Goal: Task Accomplishment & Management: Manage account settings

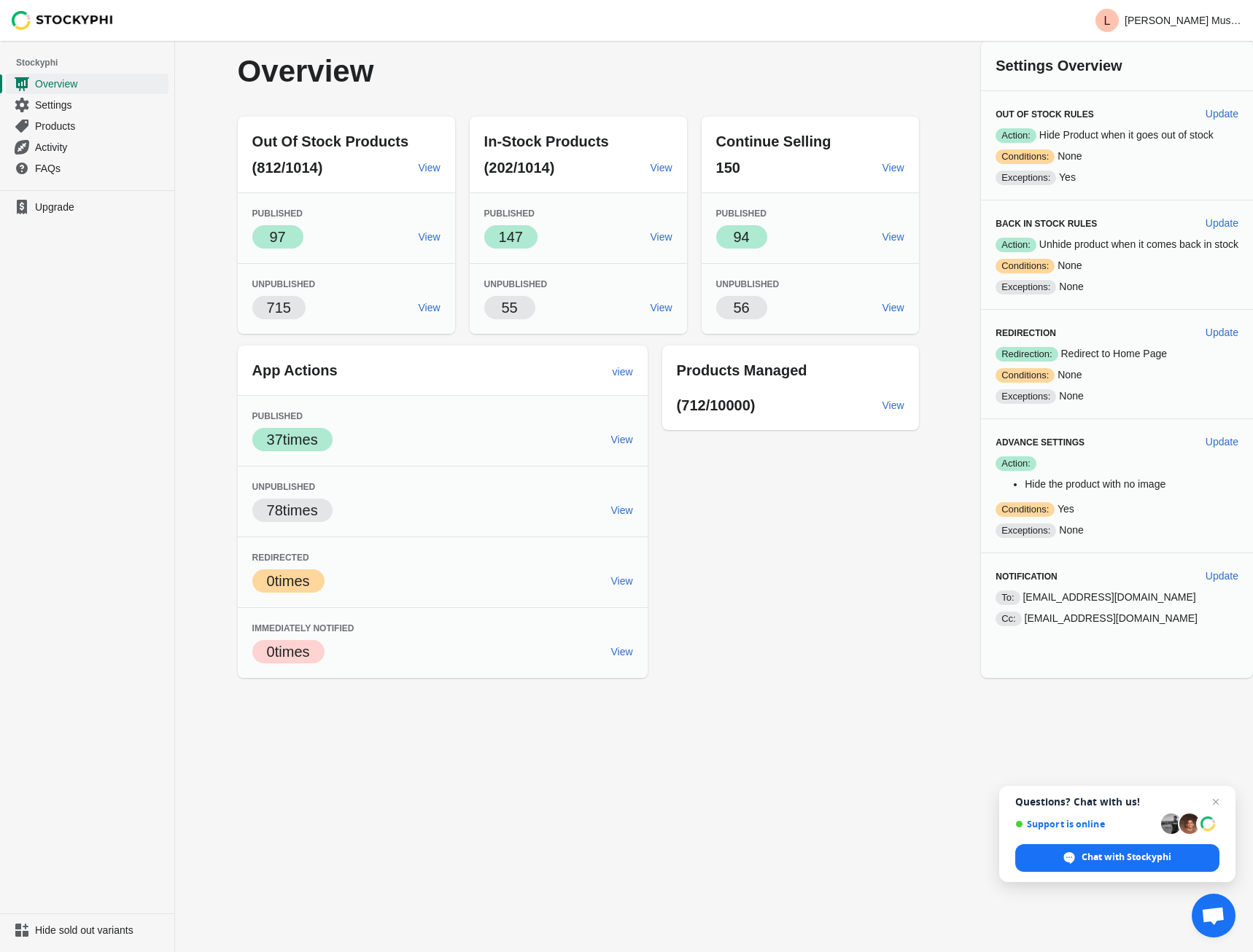
click at [1130, 143] on div "Success Action: Hide Product when it goes out of stock Warning Conditions: None…" at bounding box center [1117, 156] width 243 height 58
click at [1225, 112] on span "Update" at bounding box center [1221, 113] width 33 height 12
select select "hours"
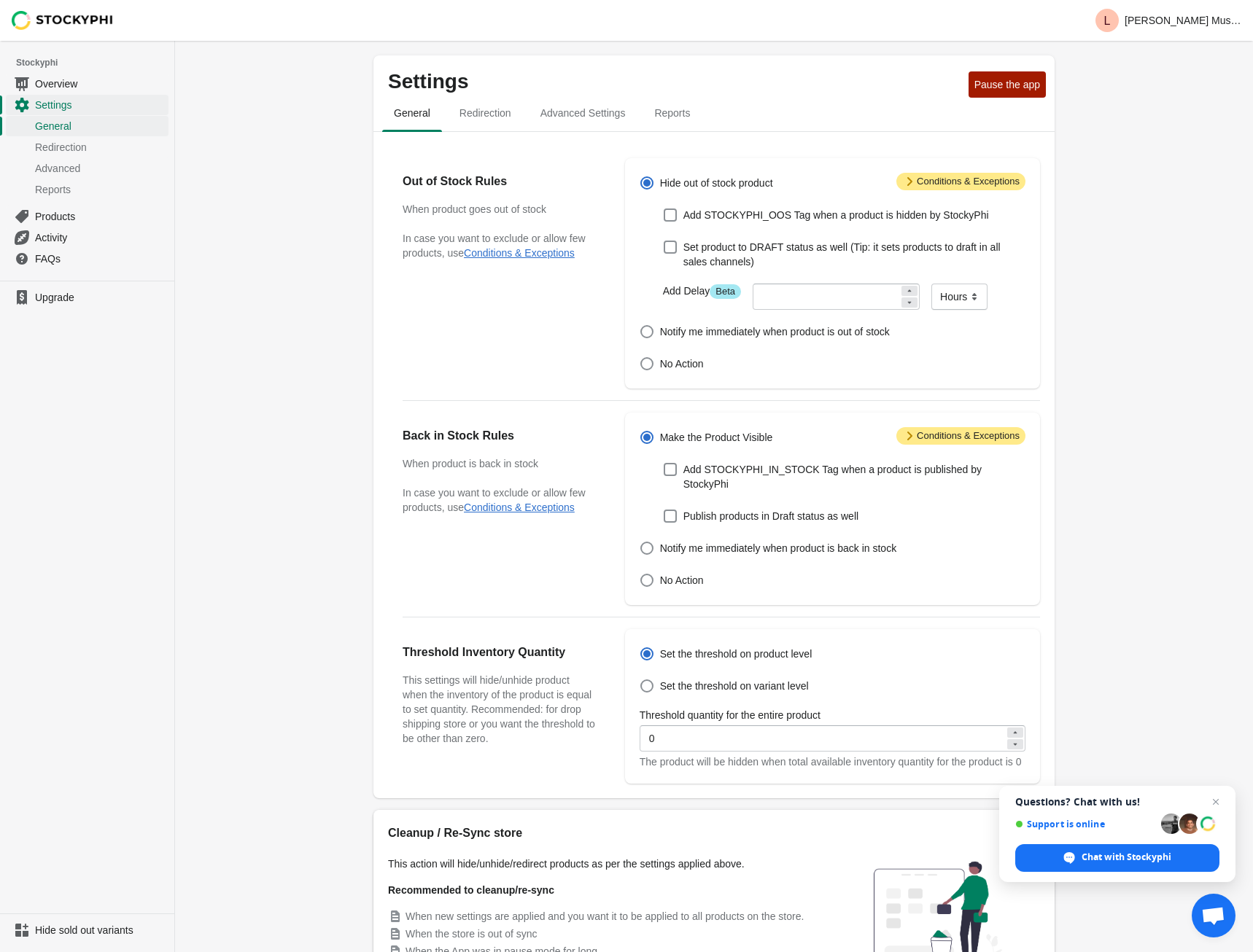
click at [969, 183] on span "Attention Conditions & Exceptions" at bounding box center [960, 182] width 129 height 18
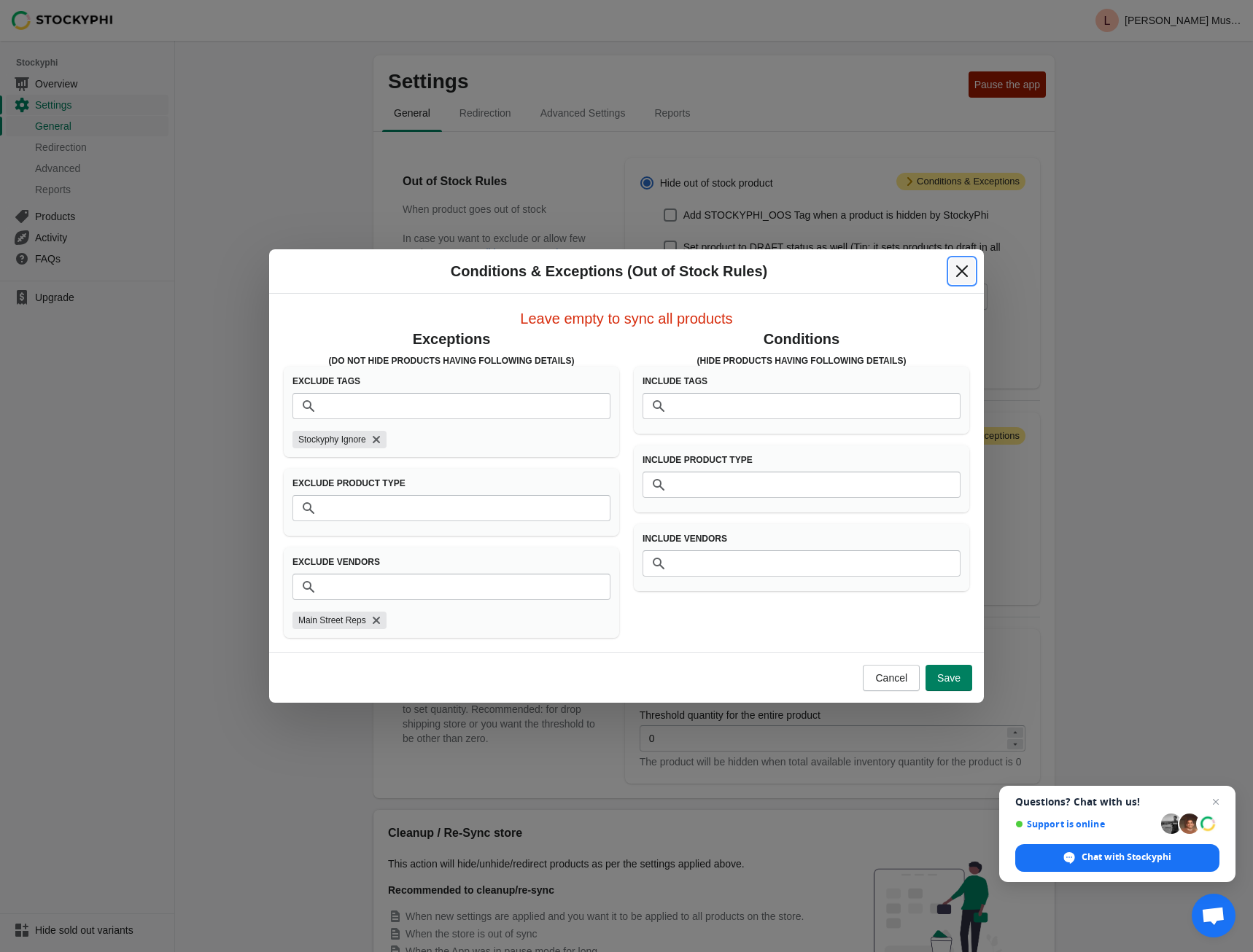
click at [955, 268] on icon "Close" at bounding box center [961, 271] width 15 height 15
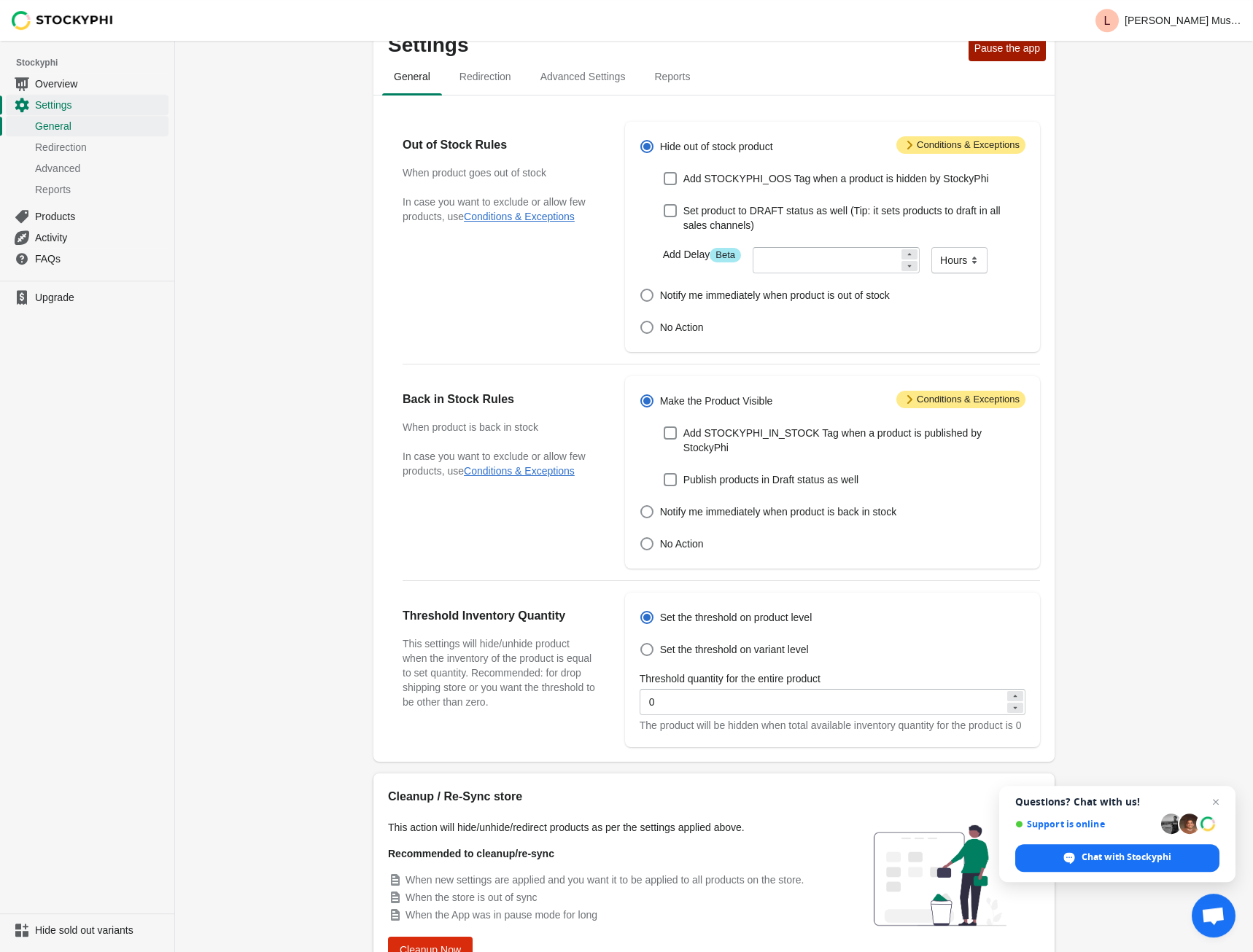
scroll to position [75, 0]
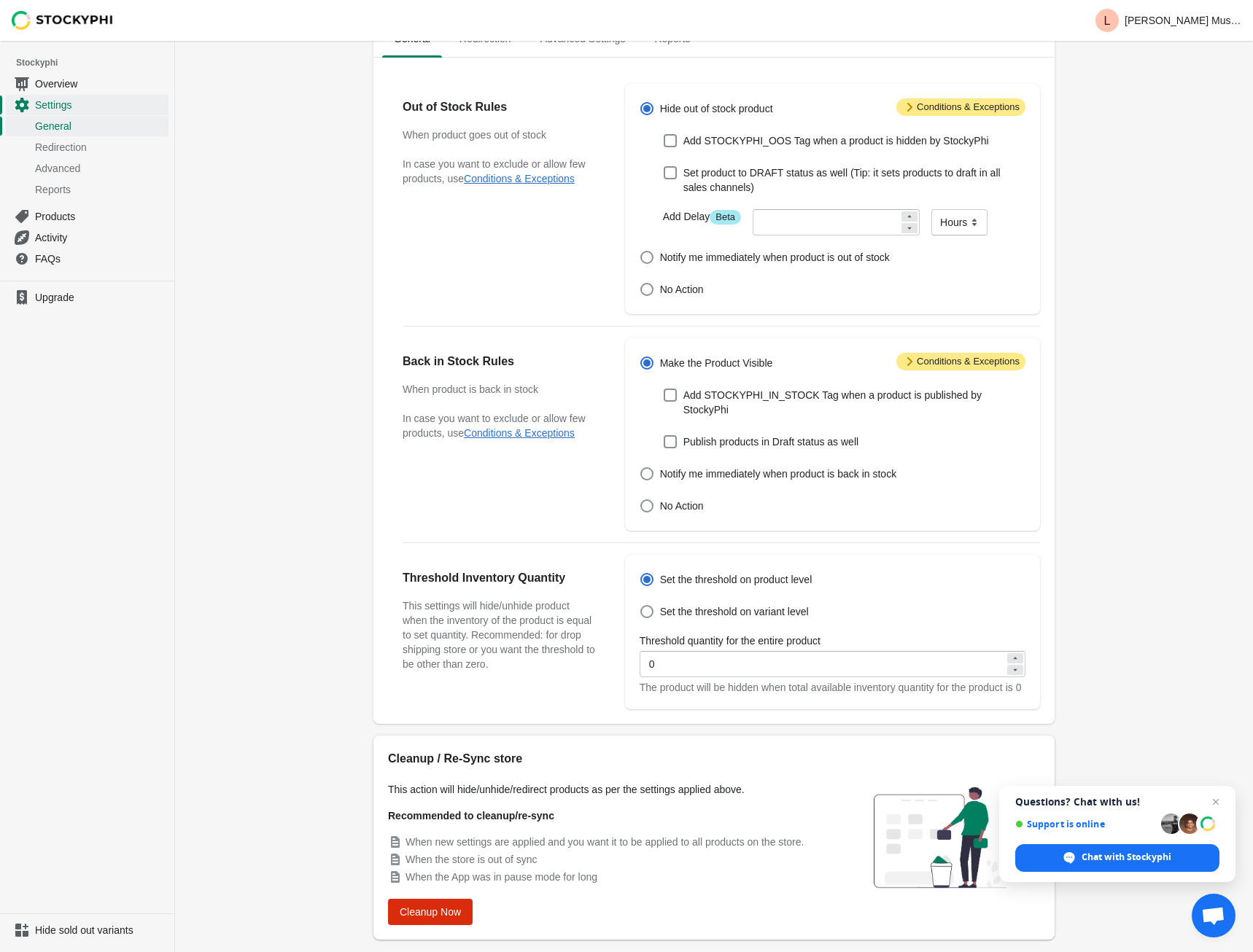
click at [989, 358] on span "Attention Conditions & Exceptions" at bounding box center [960, 362] width 129 height 18
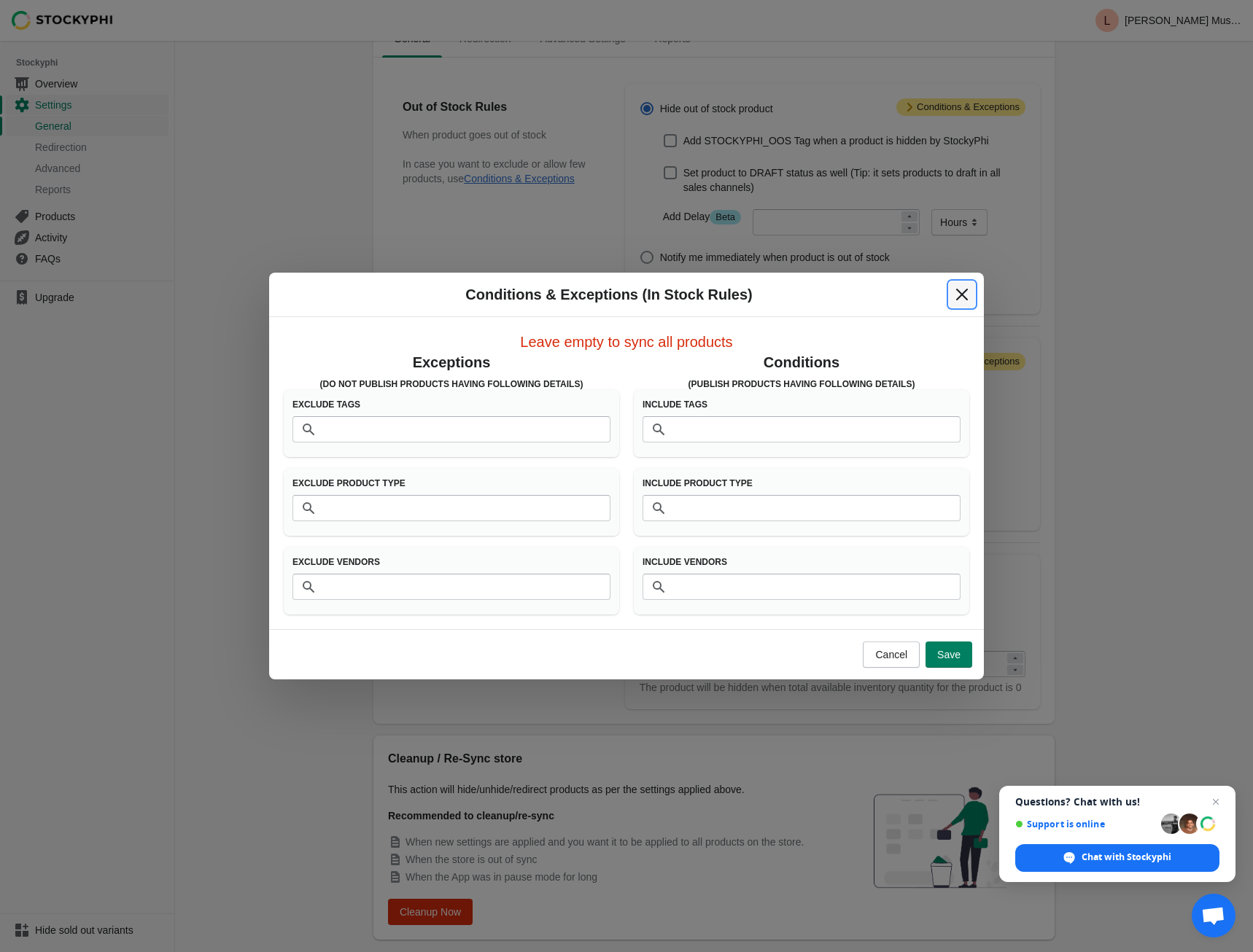
click at [961, 292] on icon "Close" at bounding box center [961, 294] width 15 height 15
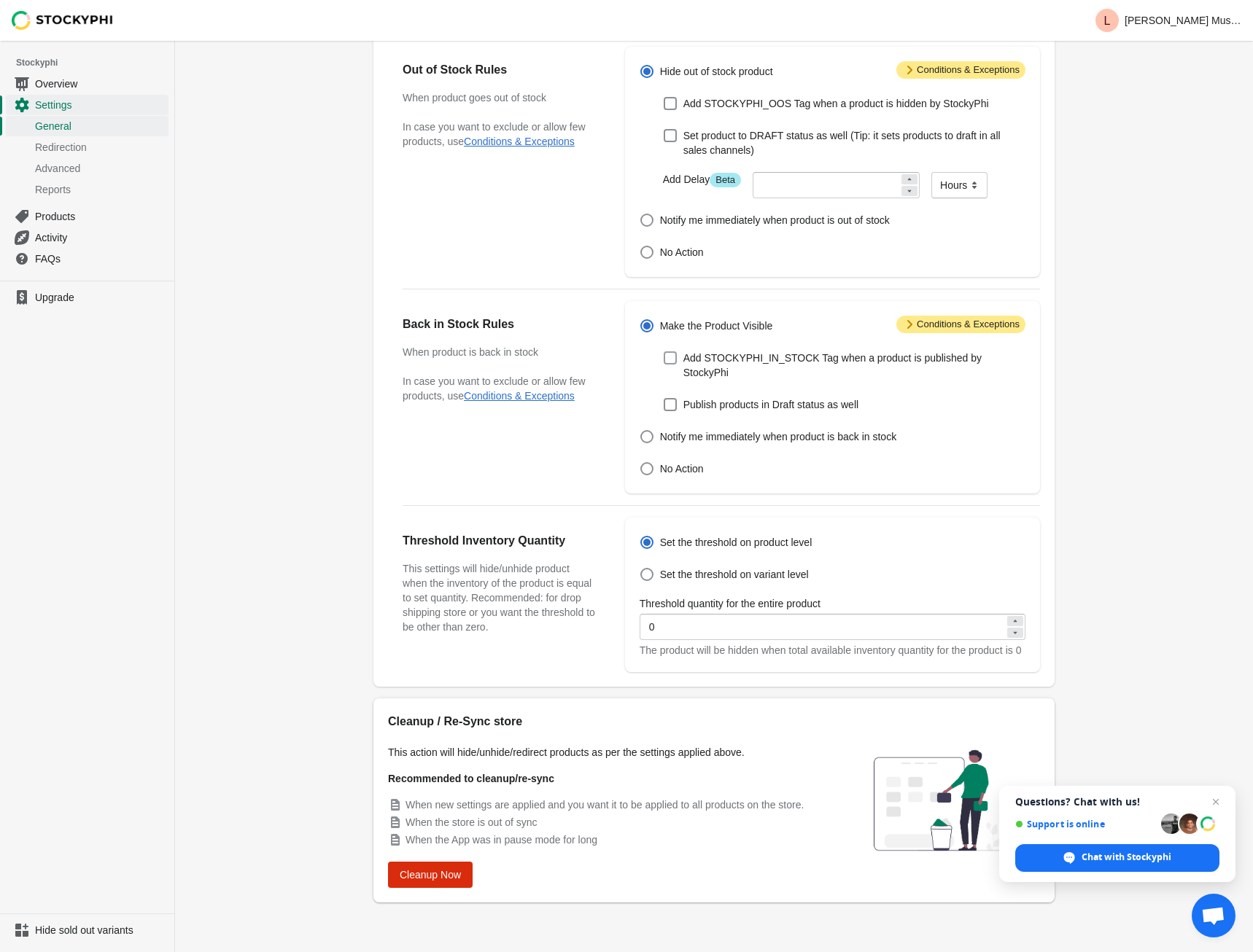
scroll to position [0, 0]
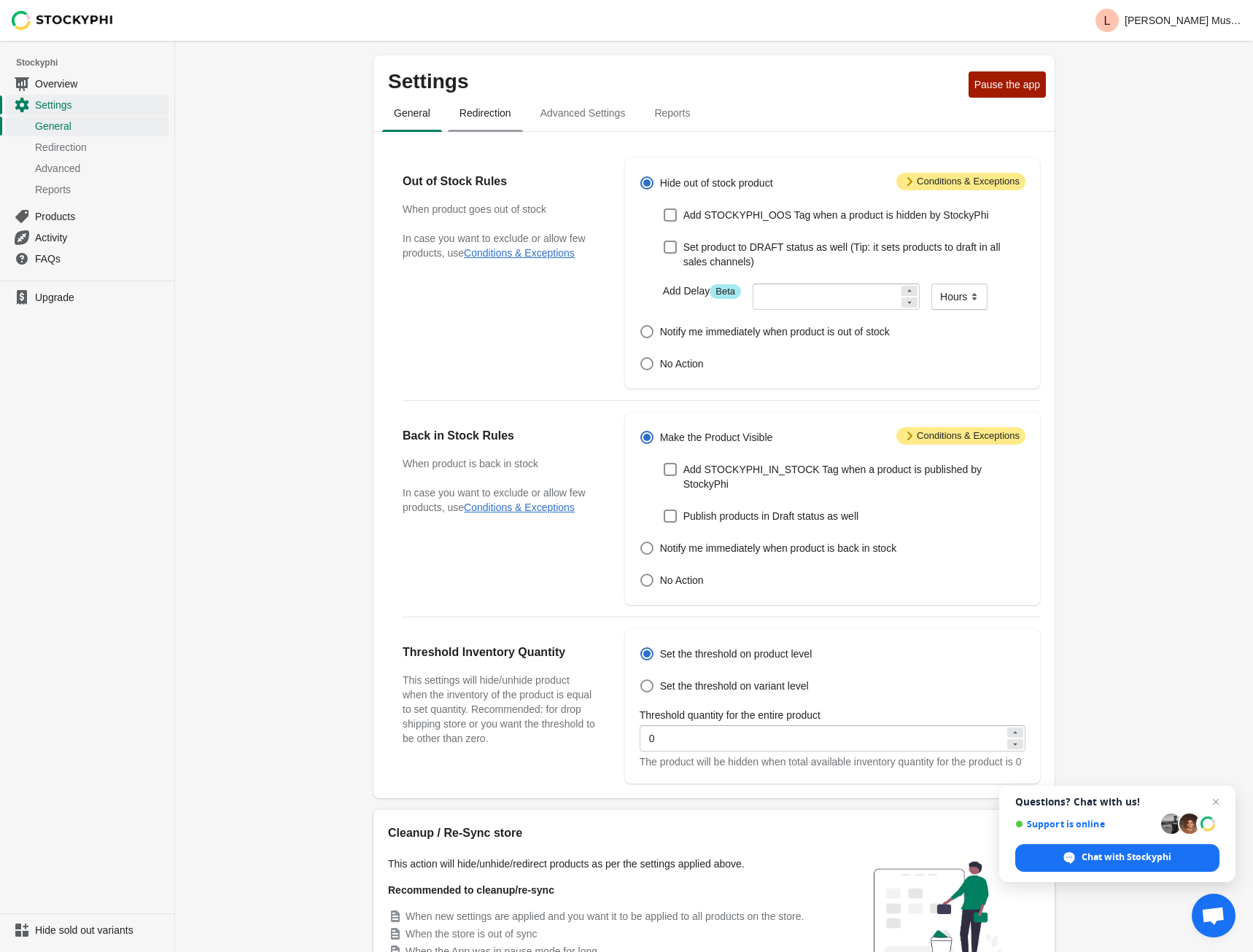
click at [476, 104] on span "Redirection" at bounding box center [485, 112] width 75 height 26
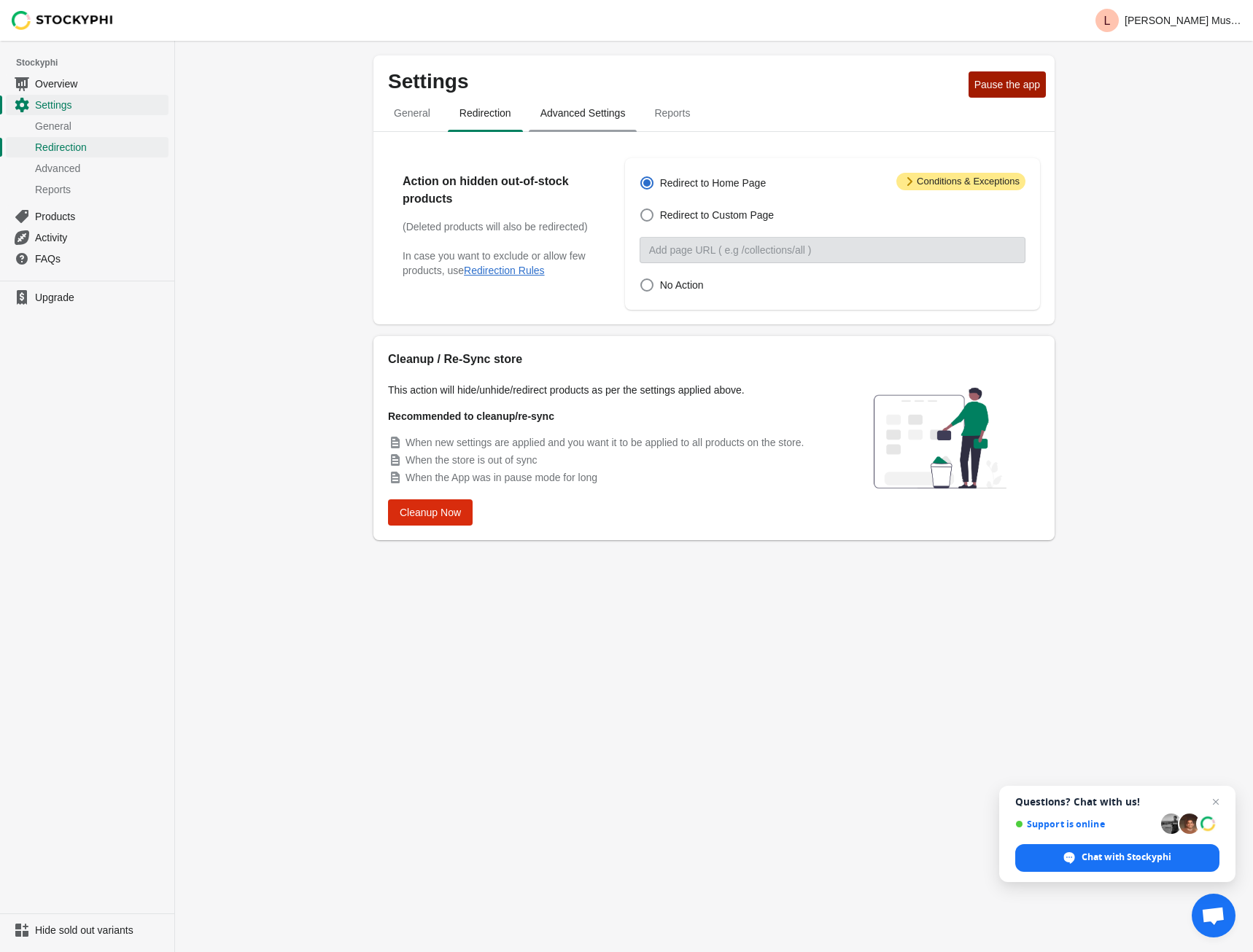
click at [586, 114] on span "Advanced Settings" at bounding box center [582, 112] width 108 height 26
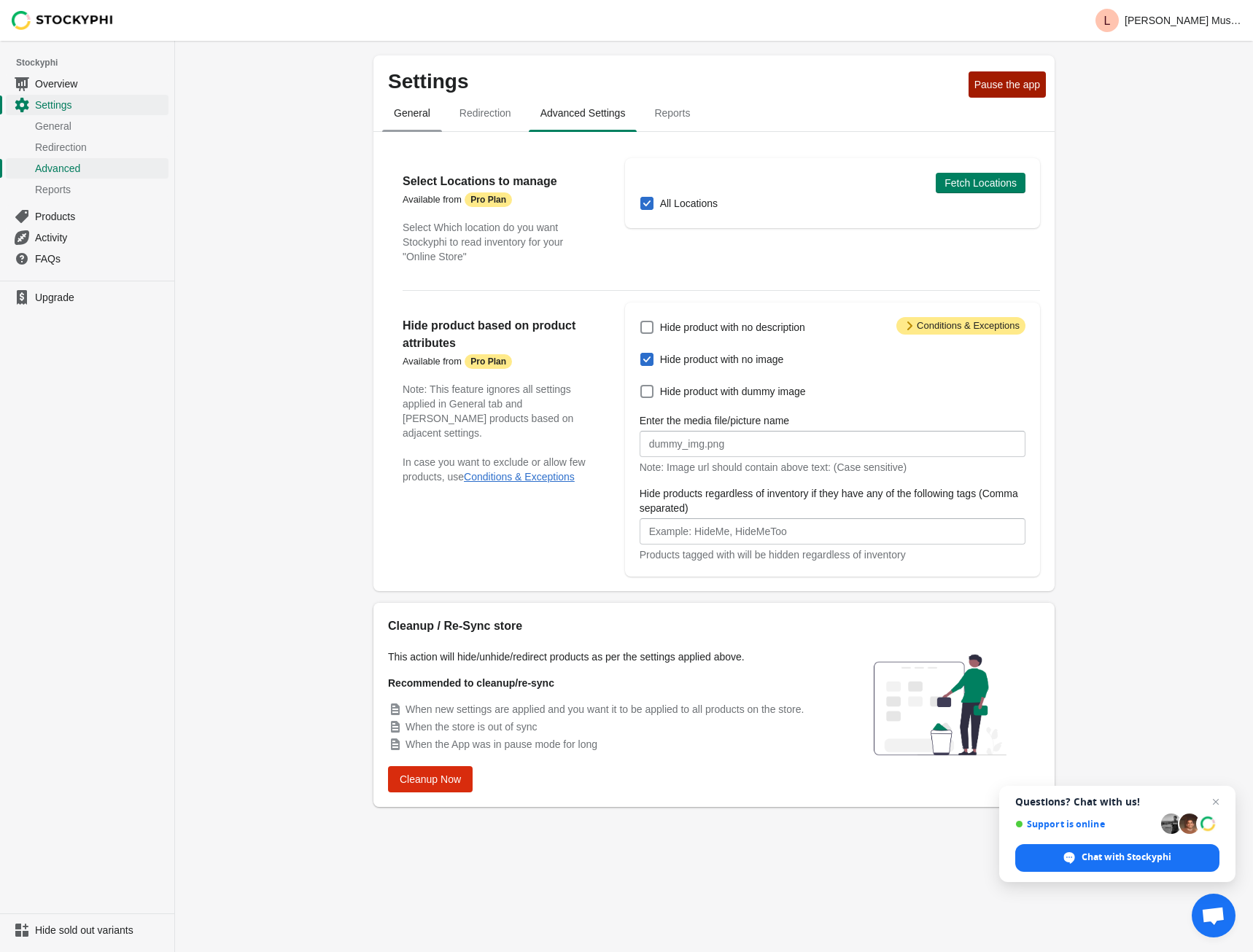
click at [413, 114] on span "General" at bounding box center [412, 112] width 60 height 26
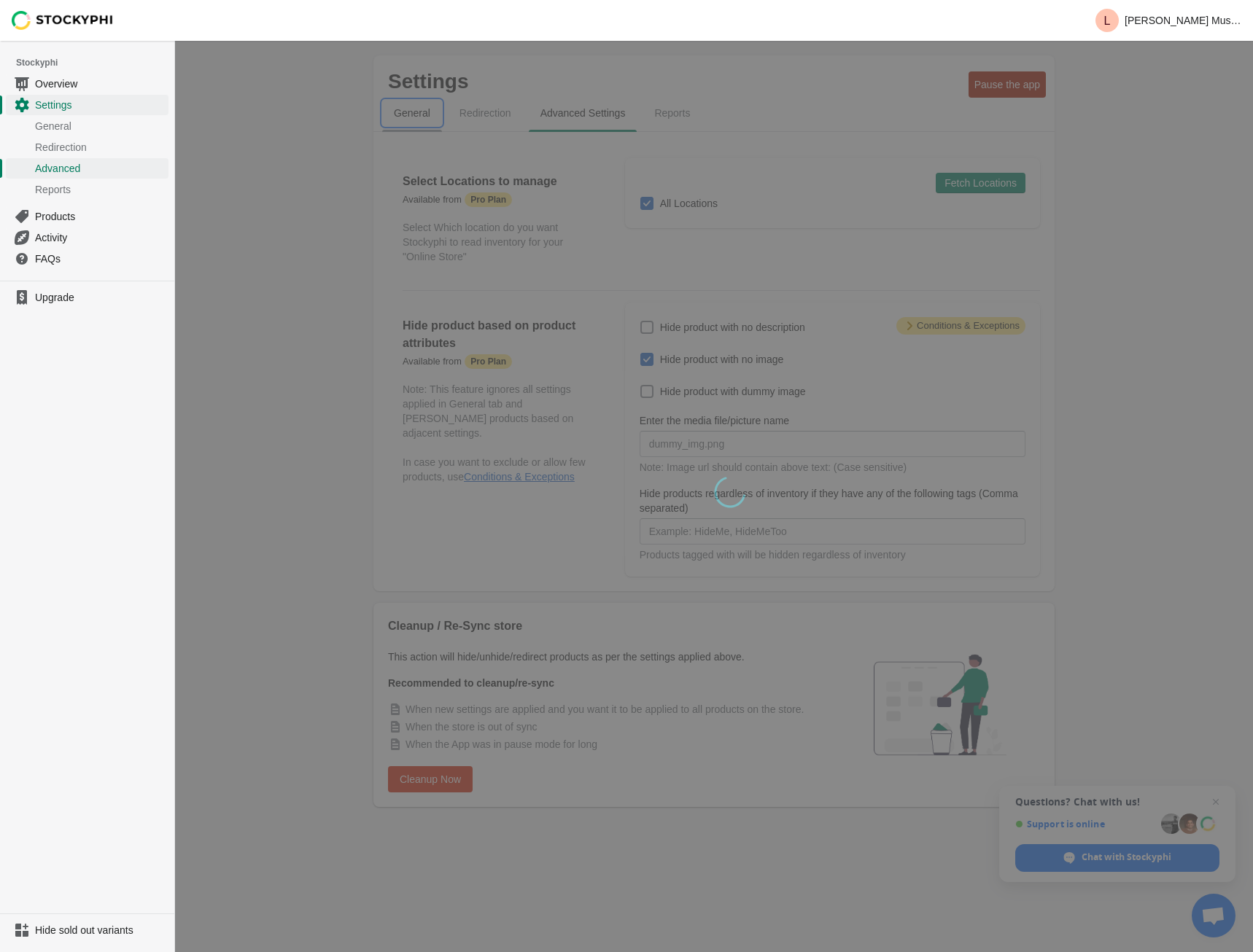
select select "hours"
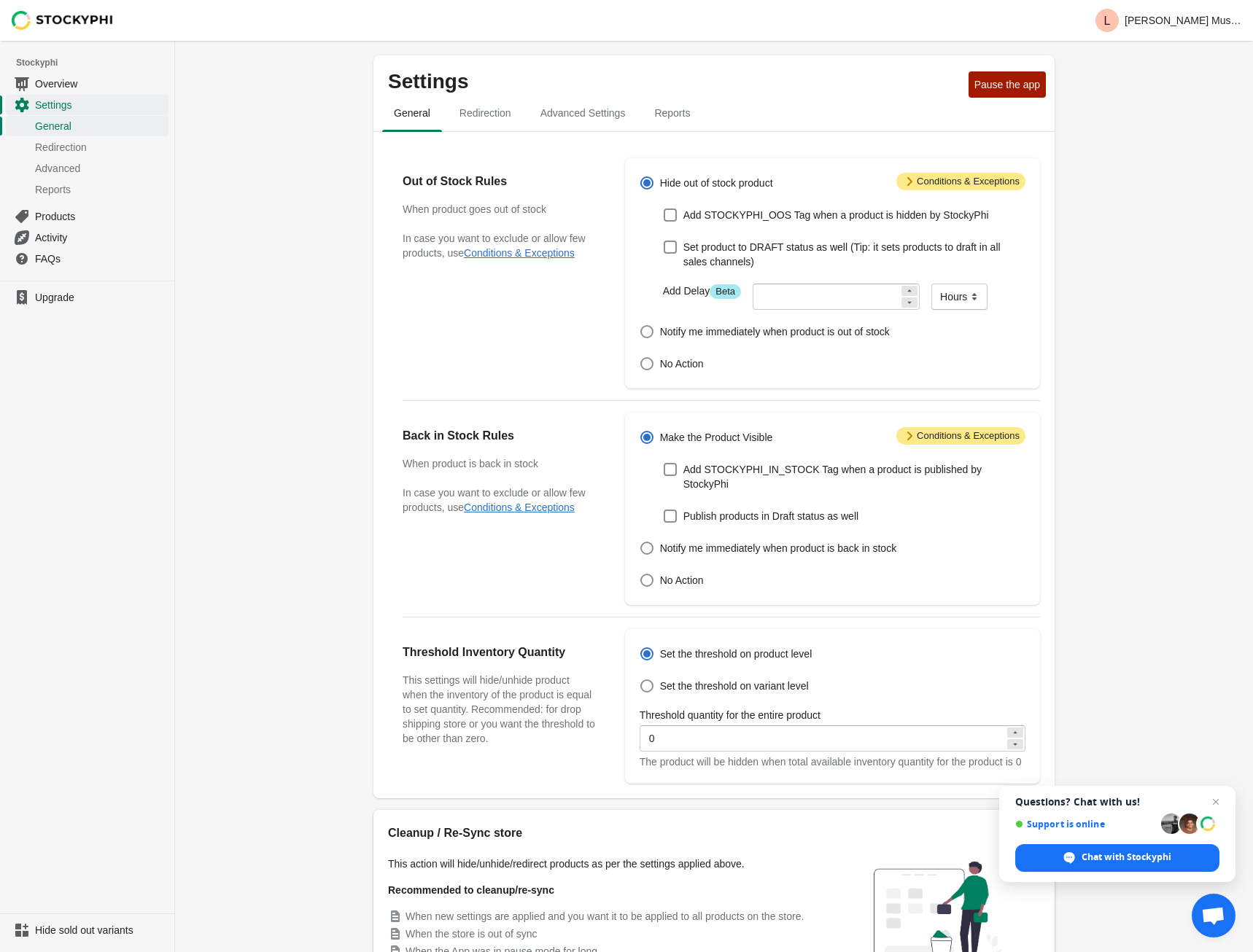
click at [955, 181] on span "Attention Conditions & Exceptions" at bounding box center [960, 182] width 129 height 18
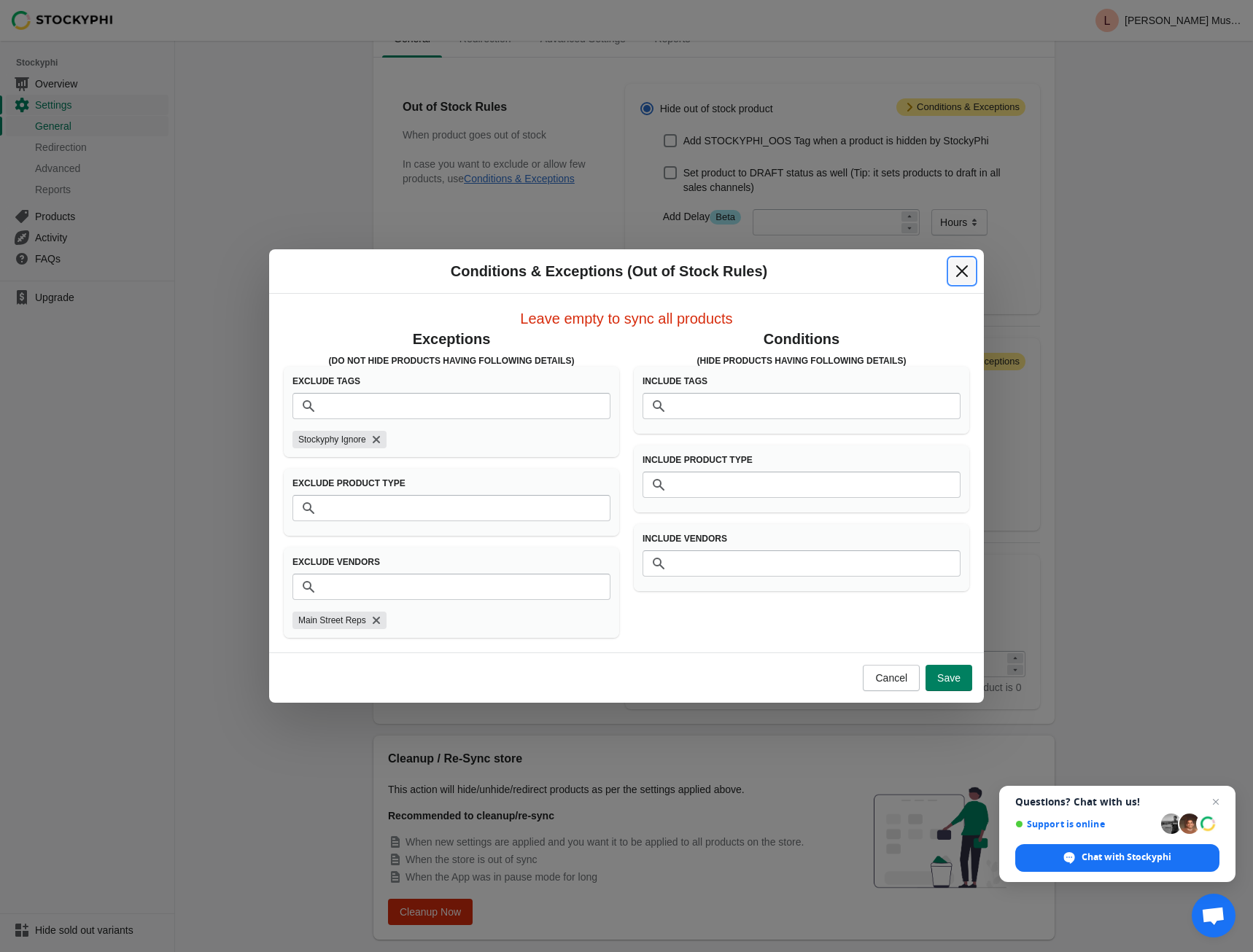
click at [961, 270] on icon "Close" at bounding box center [961, 272] width 12 height 12
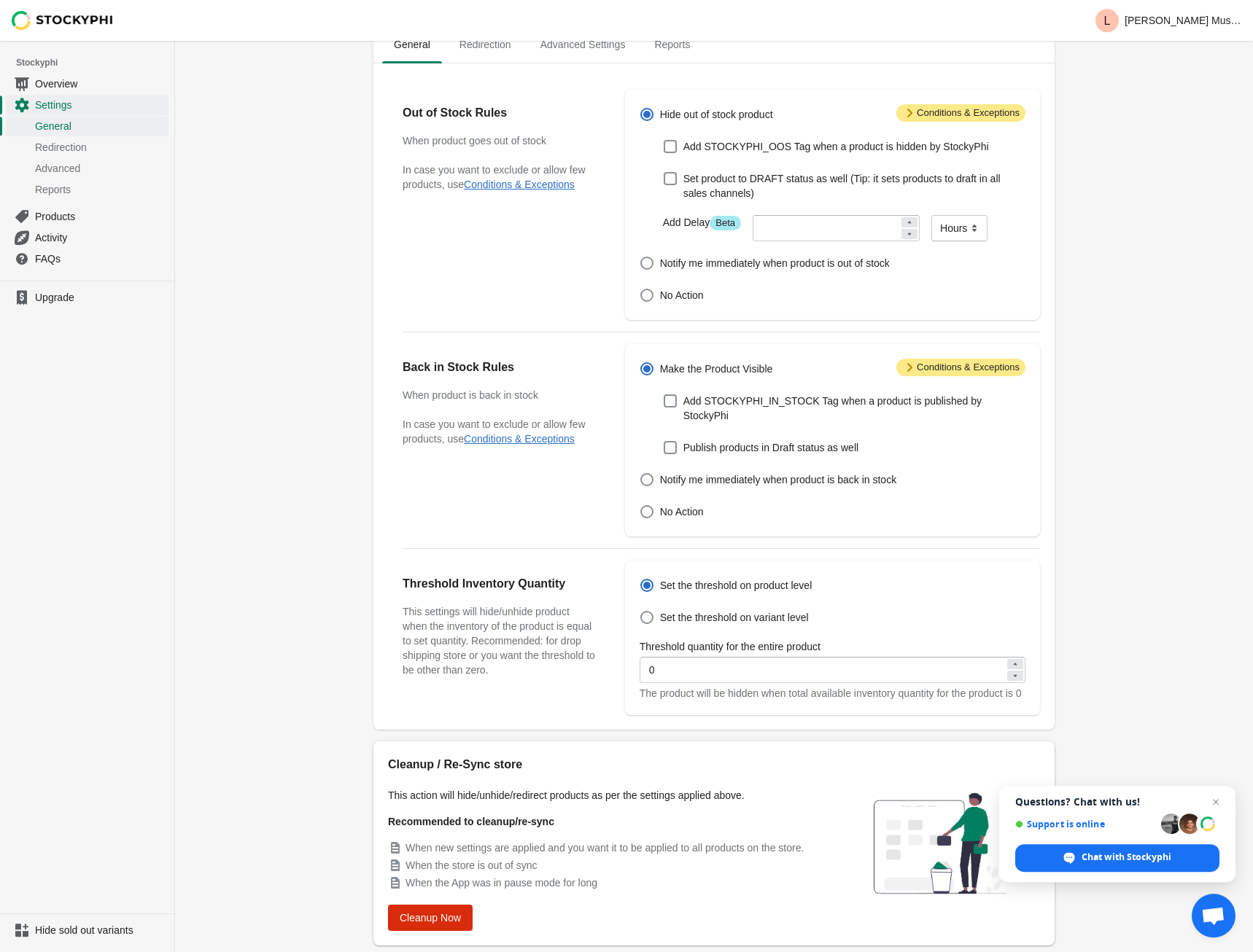
scroll to position [112, 0]
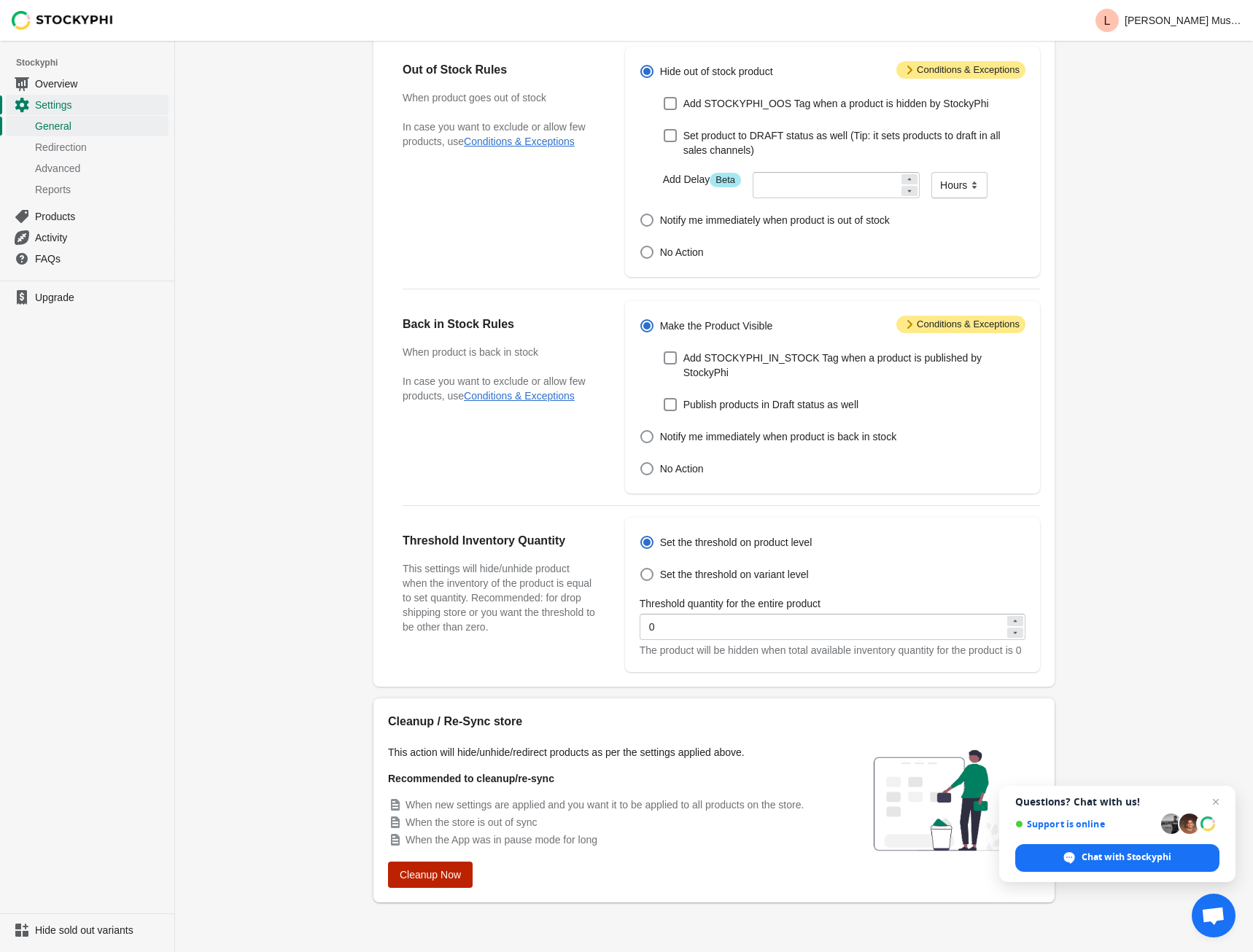
click at [443, 875] on span "Cleanup Now" at bounding box center [430, 874] width 62 height 12
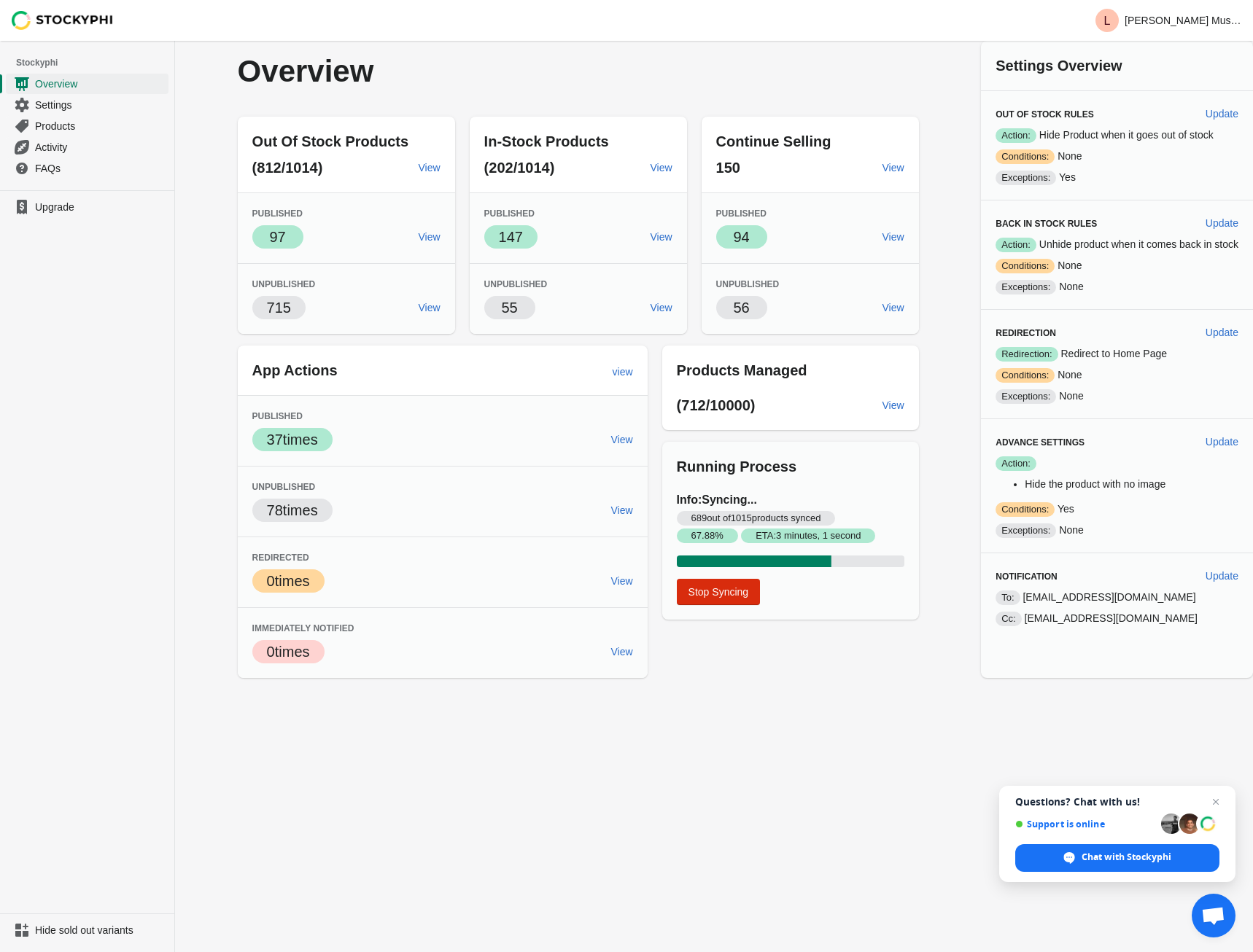
click at [965, 323] on div "Overview Out Of Stock Products (812/1014) View Published Success 97 View Unpubl…" at bounding box center [714, 359] width 1078 height 637
click at [962, 139] on div "Overview Out Of Stock Products (812/1014) View Published Success 97 View Unpubl…" at bounding box center [714, 359] width 1078 height 637
click at [977, 152] on div "Settings Overview Out of Stock Rules Update Success Action: Hide Product when i…" at bounding box center [1110, 347] width 287 height 637
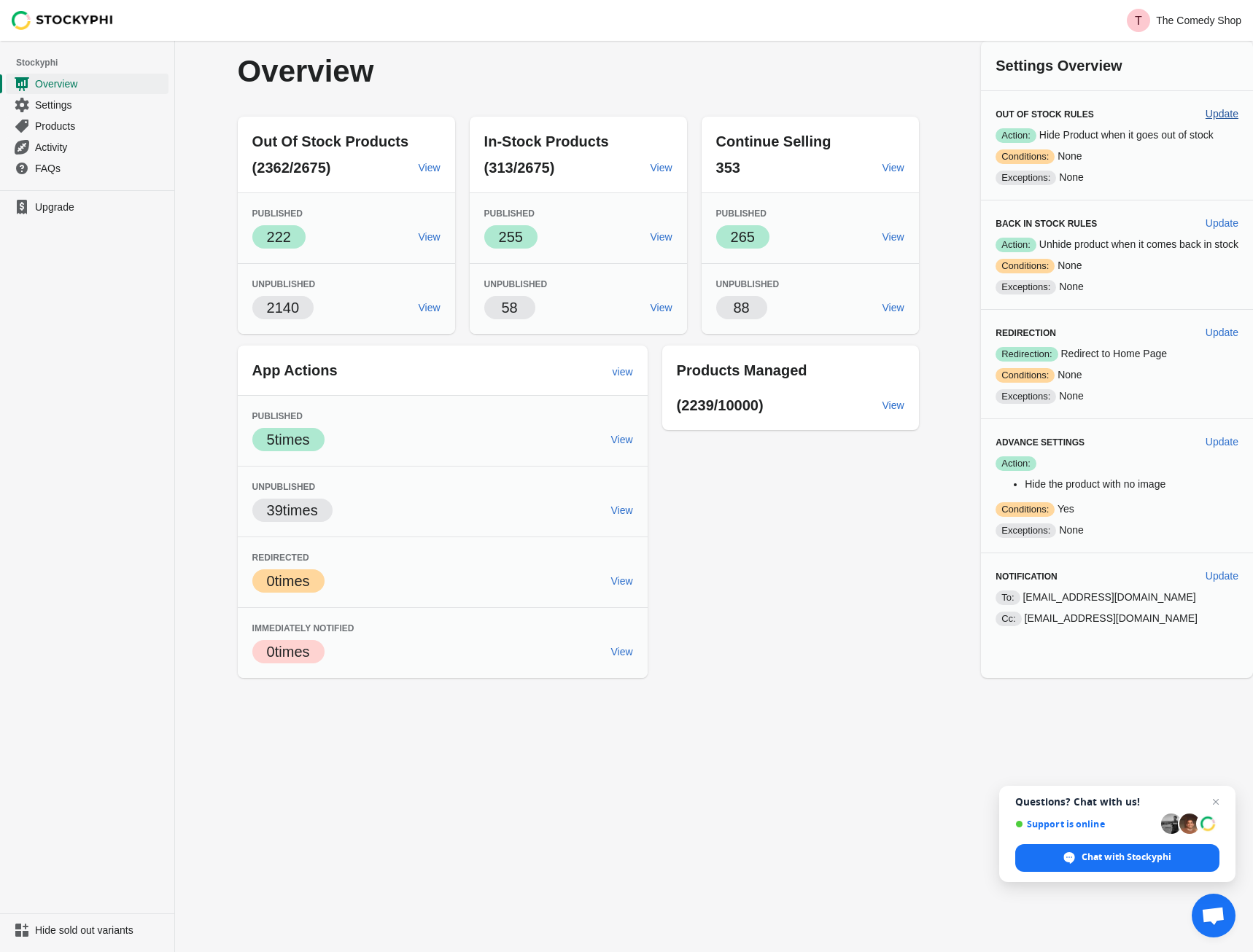
click at [1214, 118] on span "Update" at bounding box center [1221, 113] width 33 height 12
select select "hours"
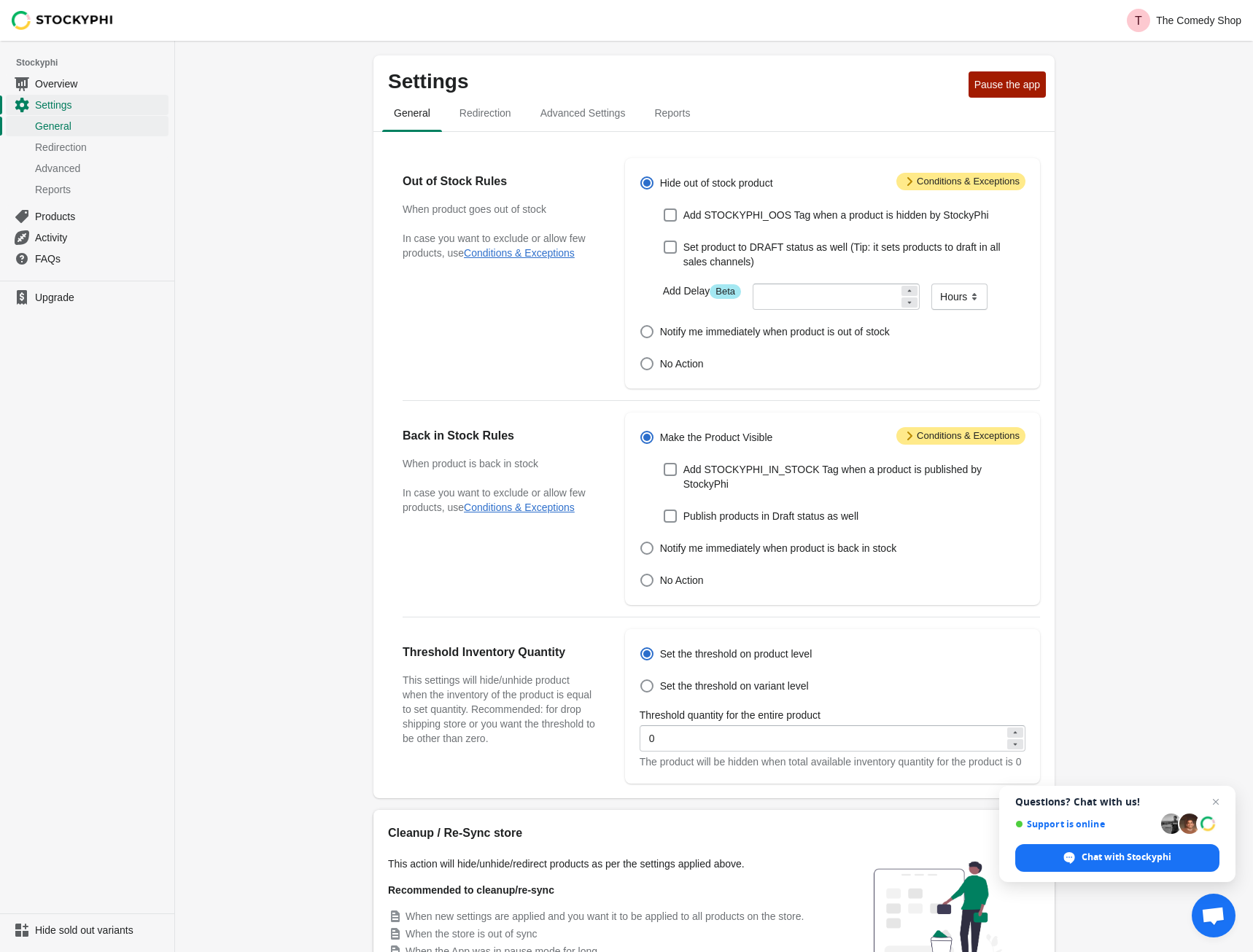
scroll to position [112, 0]
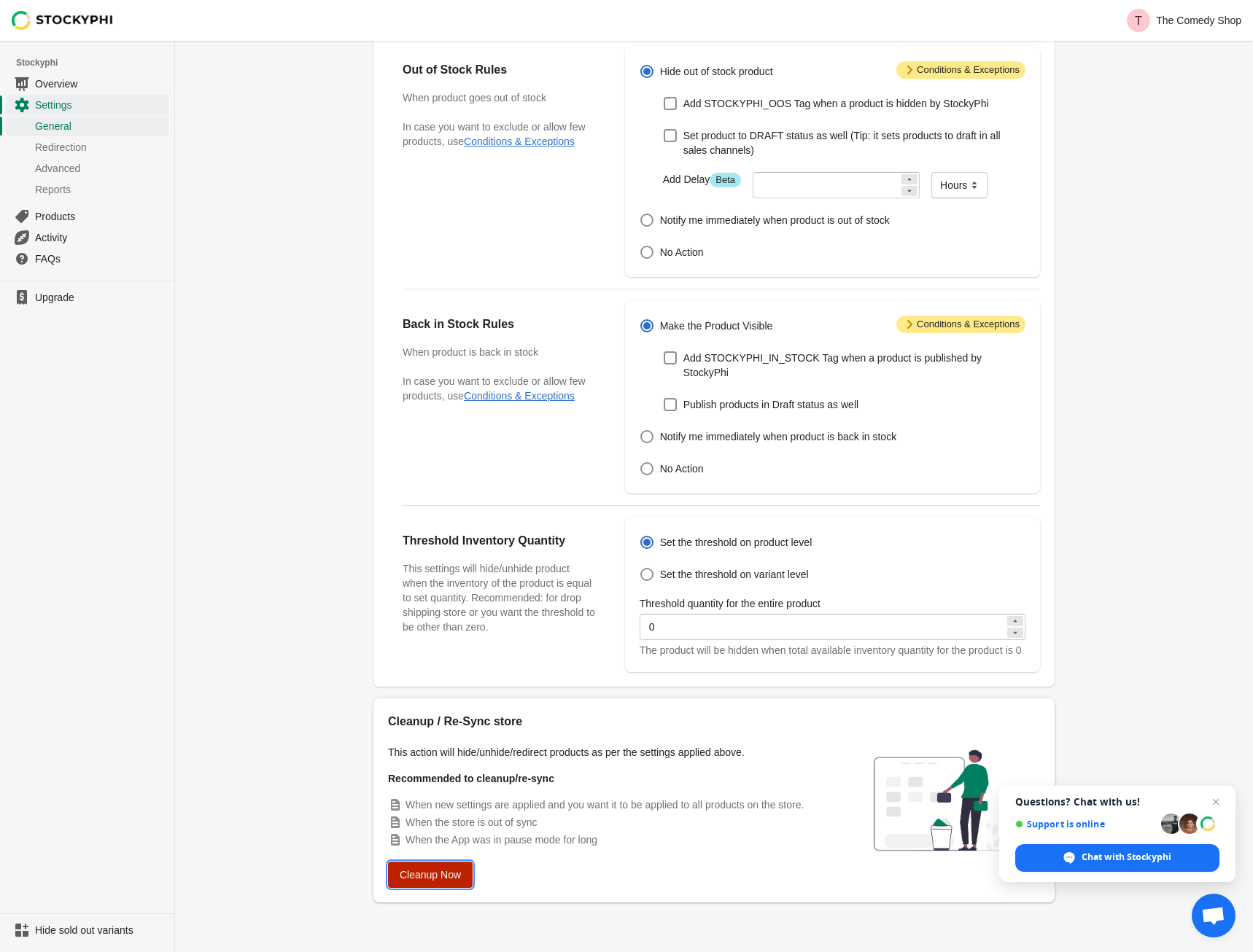
click at [448, 874] on span "Cleanup Now" at bounding box center [430, 874] width 62 height 12
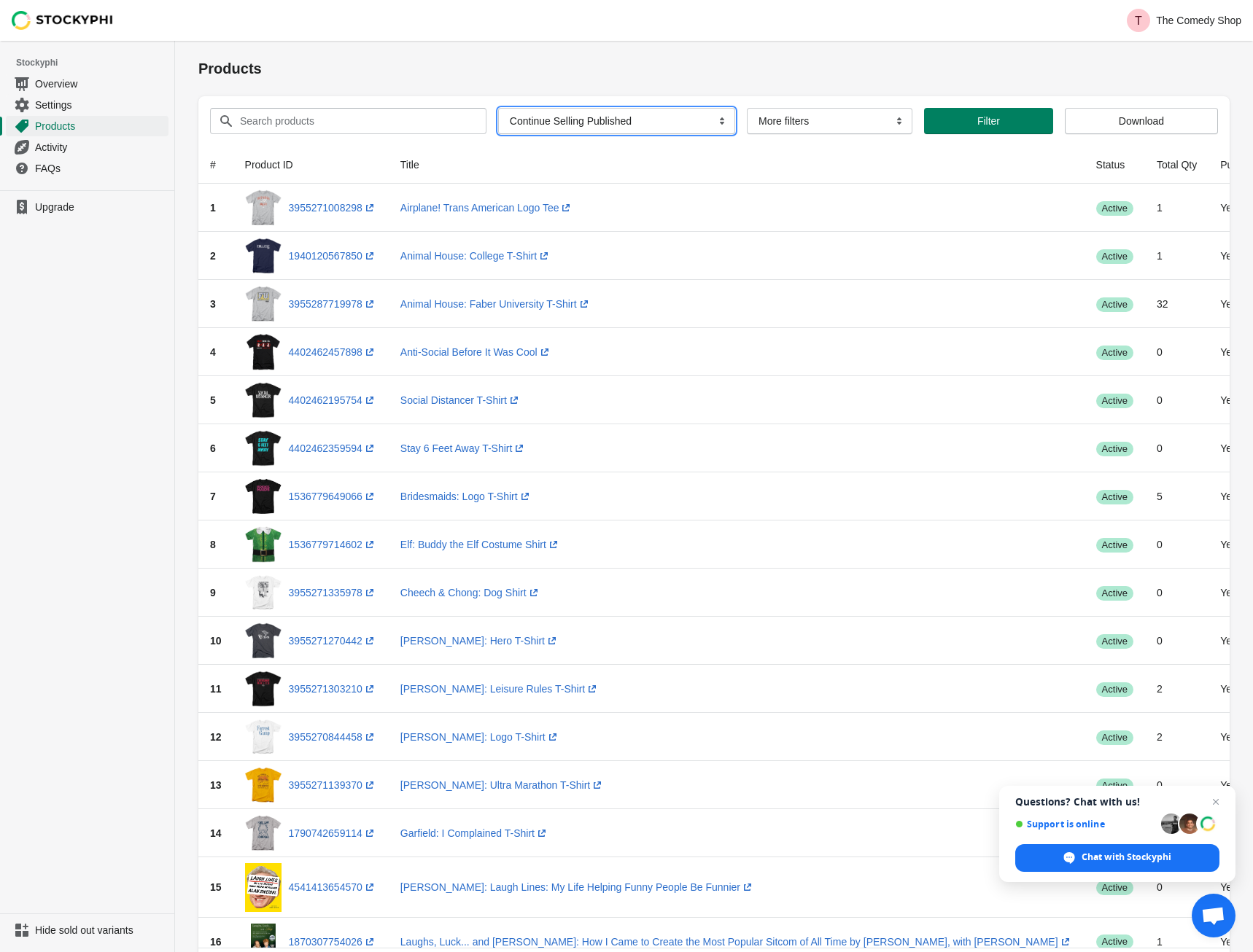
click at [498, 107] on select "All Products InStock InStock Published InStock Un-Published OOS OOS Published O…" at bounding box center [616, 120] width 237 height 26
click at [713, 64] on h1 "Products" at bounding box center [714, 69] width 1031 height 21
